Goal: Check status: Check status

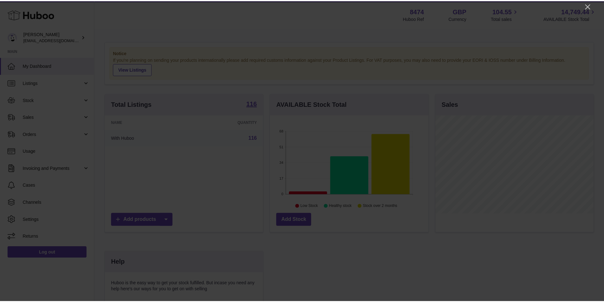
scroll to position [99, 160]
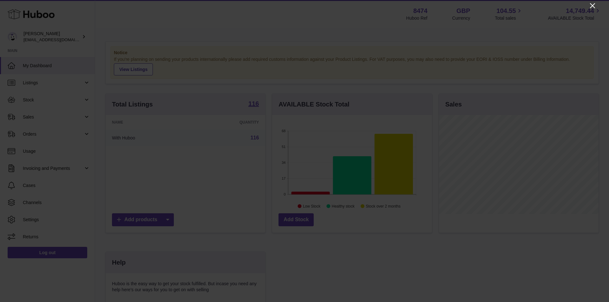
click at [593, 4] on icon "Close" at bounding box center [593, 6] width 8 height 8
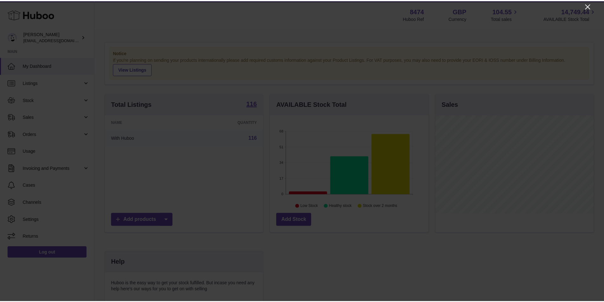
scroll to position [317123, 317064]
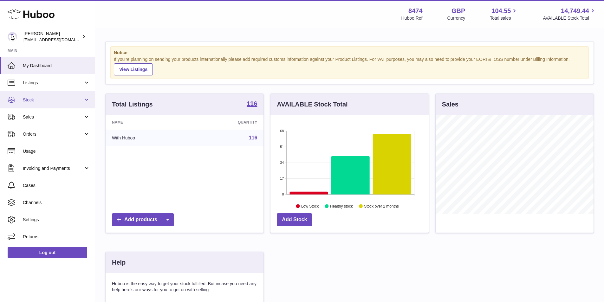
click at [47, 102] on span "Stock" at bounding box center [53, 100] width 61 height 6
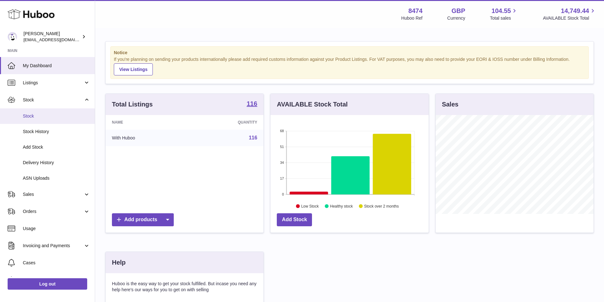
click at [38, 112] on link "Stock" at bounding box center [47, 116] width 95 height 16
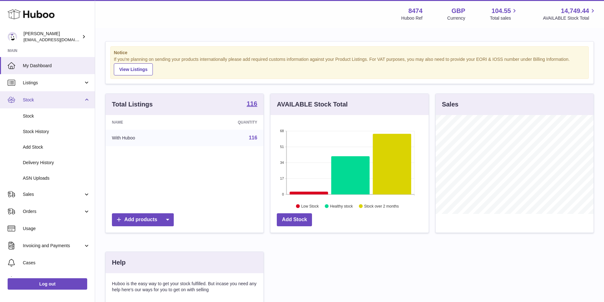
click at [85, 100] on link "Stock" at bounding box center [47, 99] width 95 height 17
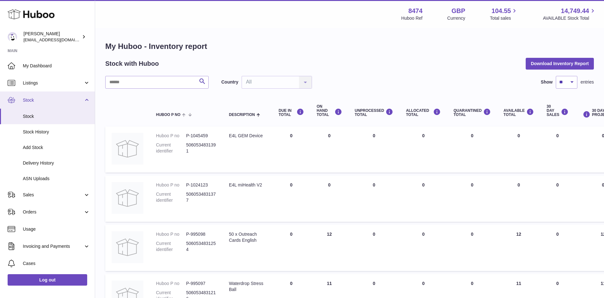
click at [86, 100] on link "Stock" at bounding box center [47, 99] width 95 height 17
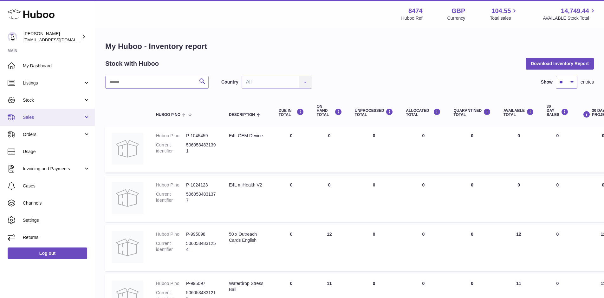
click at [43, 121] on link "Sales" at bounding box center [47, 116] width 95 height 17
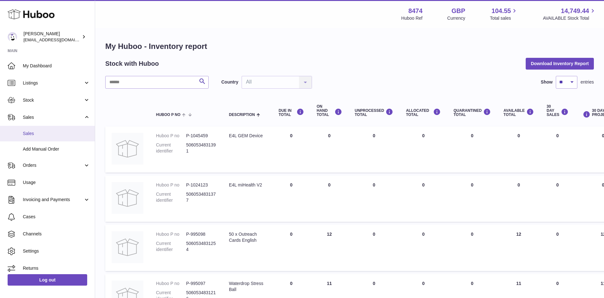
click at [42, 131] on span "Sales" at bounding box center [56, 133] width 67 height 6
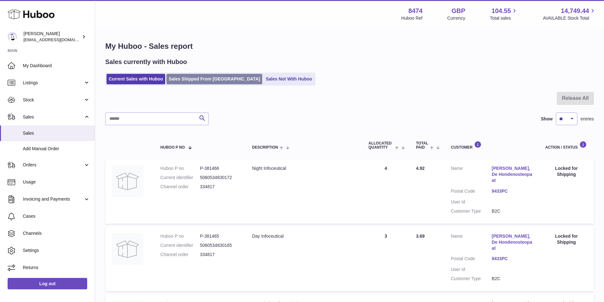
click at [191, 81] on link "Sales Shipped From Huboo" at bounding box center [215, 79] width 96 height 10
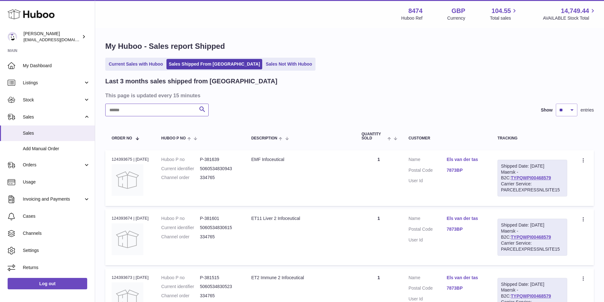
click at [168, 111] on input "text" at bounding box center [156, 110] width 103 height 13
type input "******"
drag, startPoint x: 555, startPoint y: 177, endPoint x: 505, endPoint y: 177, distance: 50.1
click at [505, 177] on div "Shipped Date: 9th Sep 2025 Maersk - B2C: TYPQWPI00468565 Carrier Service: PARCE…" at bounding box center [535, 178] width 66 height 37
copy link "TYPQWPI00468565"
